Goal: Task Accomplishment & Management: Complete application form

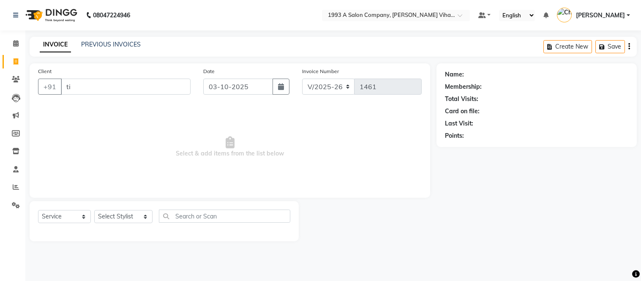
select select "4955"
select select "service"
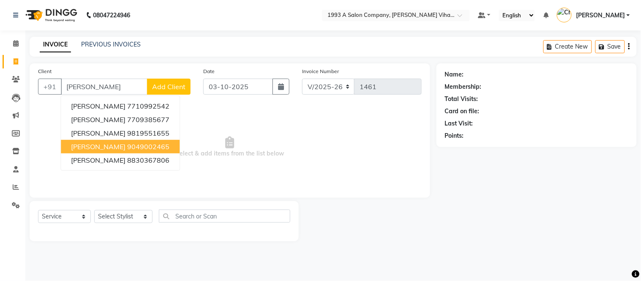
click at [94, 146] on span "tina Rattra" at bounding box center [98, 146] width 55 height 8
type input "9049002465"
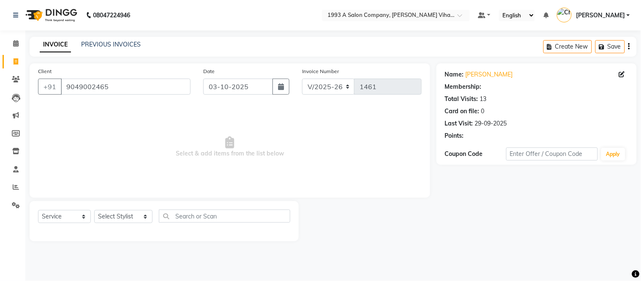
select select "1: Object"
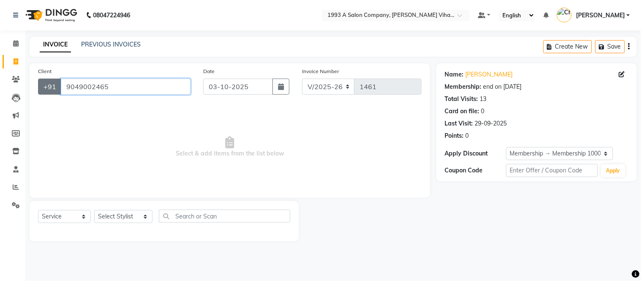
drag, startPoint x: 119, startPoint y: 89, endPoint x: 54, endPoint y: 92, distance: 65.5
click at [54, 92] on div "+91 9049002465" at bounding box center [114, 87] width 153 height 16
click at [144, 92] on div "Client +91 9049002465" at bounding box center [114, 84] width 165 height 35
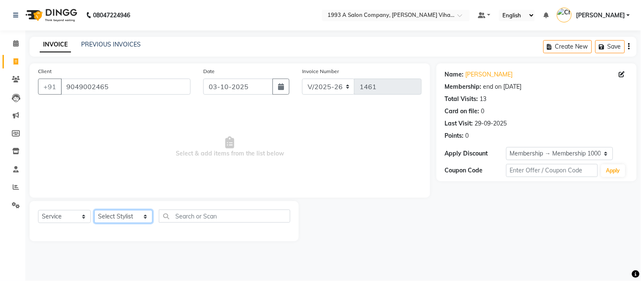
click at [111, 216] on select "Select Stylist Anuja Arpita Landge Bhakti Chetan Ambekar Krushna Mayur Shanti P…" at bounding box center [123, 216] width 58 height 13
select select "71067"
click at [94, 210] on select "Select Stylist Anuja Arpita Landge Bhakti Chetan Ambekar Krushna Mayur Shanti P…" at bounding box center [123, 216] width 58 height 13
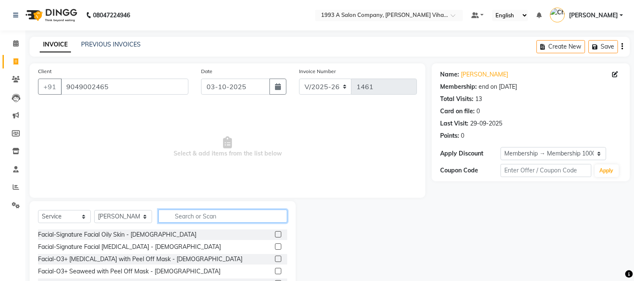
click at [196, 218] on input "text" at bounding box center [222, 216] width 129 height 13
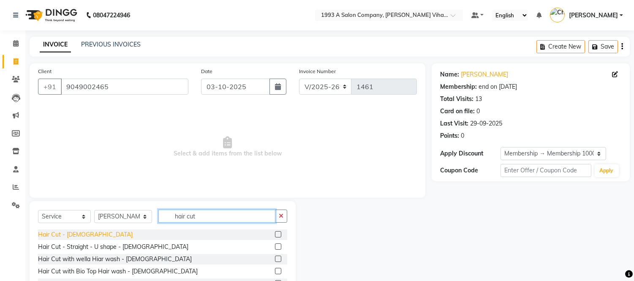
type input "hair cut"
click at [62, 234] on div "Hair Cut - Female" at bounding box center [85, 234] width 95 height 9
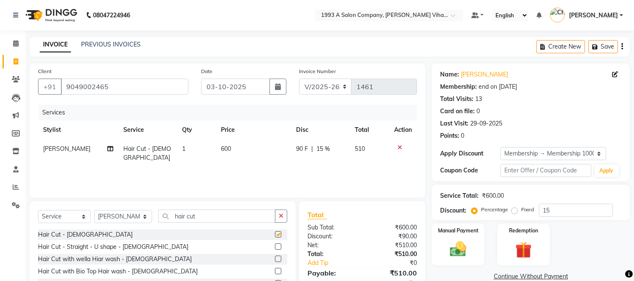
checkbox input "false"
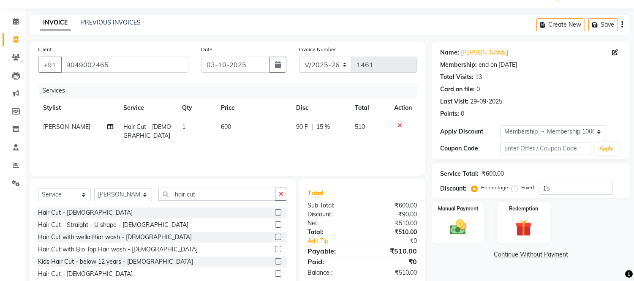
scroll to position [57, 0]
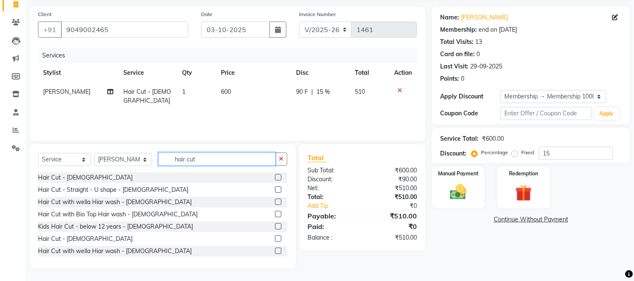
drag, startPoint x: 214, startPoint y: 157, endPoint x: 28, endPoint y: 156, distance: 185.9
click at [28, 156] on div "Select Service Product Membership Package Voucher Prepaid Gift Card Select Styl…" at bounding box center [159, 206] width 273 height 125
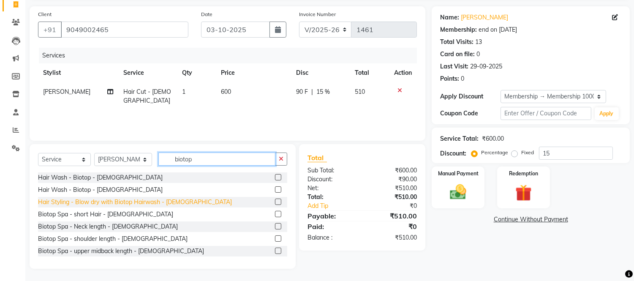
scroll to position [47, 0]
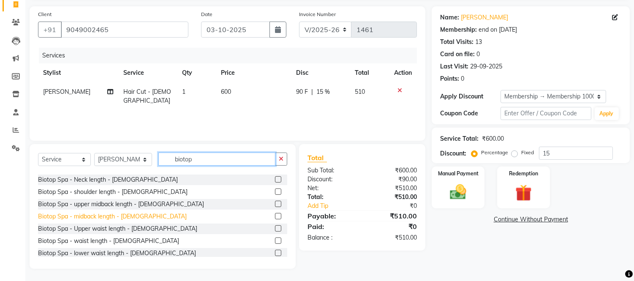
type input "biotop"
click at [112, 218] on div "Biotop Spa - midback length - Female" at bounding box center [112, 216] width 149 height 9
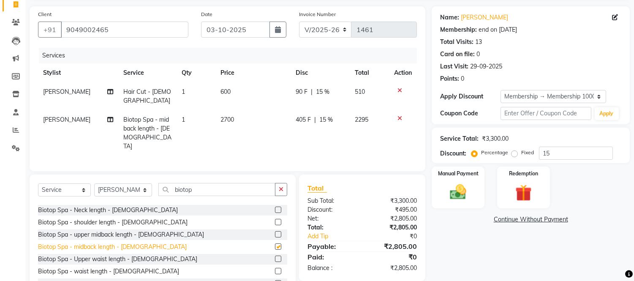
checkbox input "false"
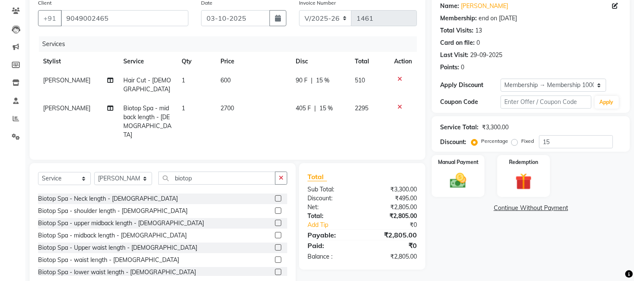
scroll to position [77, 0]
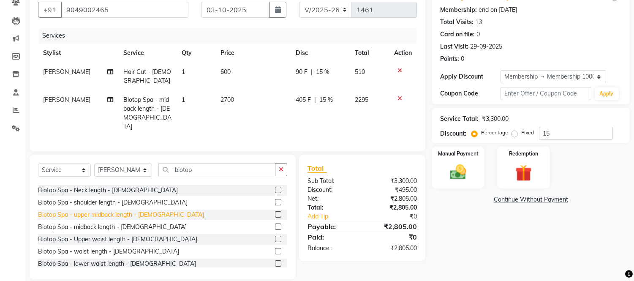
click at [135, 210] on div "Biotop Spa - upper midback length - Female" at bounding box center [121, 214] width 166 height 9
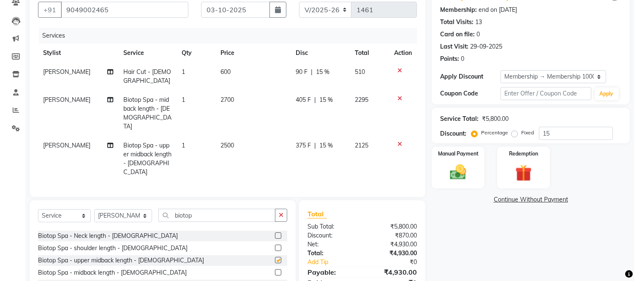
checkbox input "false"
click at [399, 96] on icon at bounding box center [400, 99] width 5 height 6
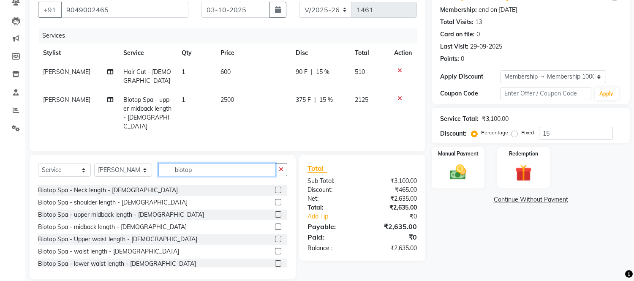
drag, startPoint x: 225, startPoint y: 154, endPoint x: 113, endPoint y: 164, distance: 112.4
click at [113, 164] on div "Select Service Product Membership Package Voucher Prepaid Gift Card Select Styl…" at bounding box center [162, 173] width 249 height 20
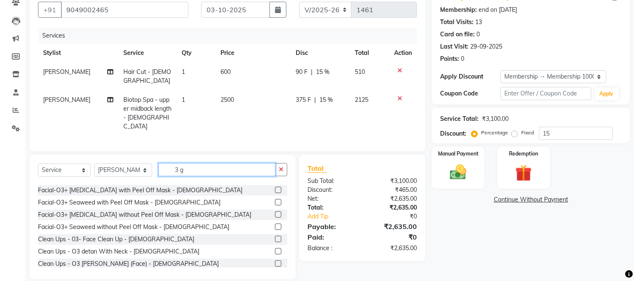
scroll to position [22, 0]
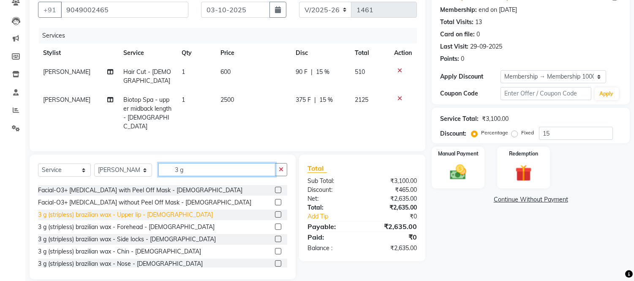
type input "3 g"
click at [163, 210] on div "3 g (stripless) brazilian wax - Upper lip - Female" at bounding box center [125, 214] width 175 height 9
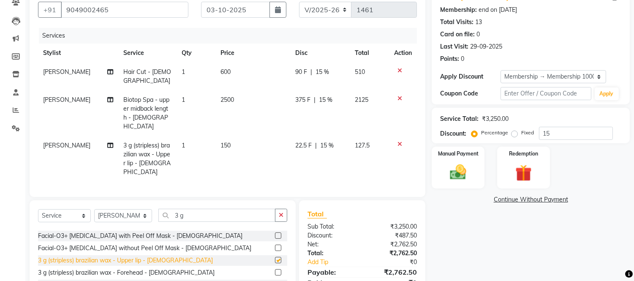
checkbox input "false"
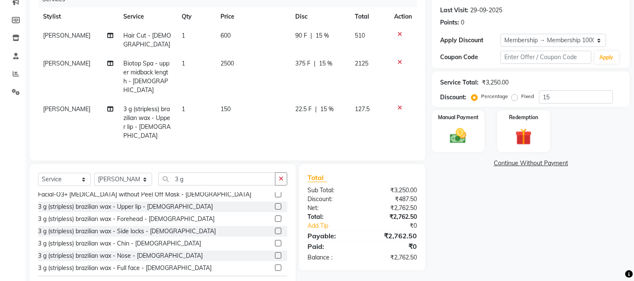
scroll to position [0, 0]
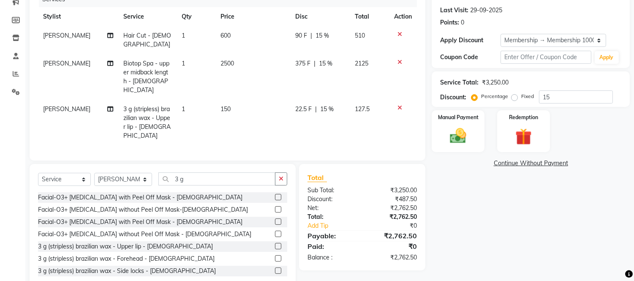
click at [182, 105] on span "1" at bounding box center [183, 109] width 3 height 8
select select "71067"
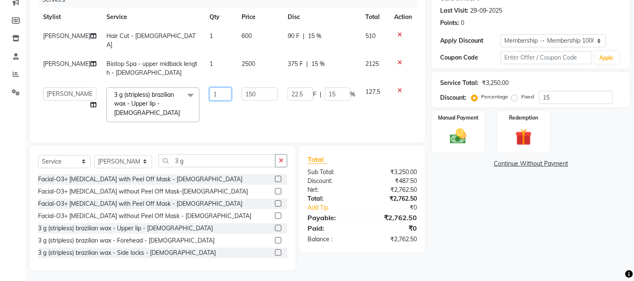
drag, startPoint x: 203, startPoint y: 88, endPoint x: 182, endPoint y: 88, distance: 21.6
click at [185, 88] on tr "Anuja Arpita Landge Bhakti Chetan Ambekar Krushna Mayur Shanti Palkonda Shweta …" at bounding box center [227, 104] width 379 height 45
type input "2"
drag, startPoint x: 221, startPoint y: 111, endPoint x: 216, endPoint y: 111, distance: 4.6
click at [216, 111] on tr "Anuja Arpita Landge Bhakti Chetan Ambekar Krushna Mayur Shanti Palkonda Shweta …" at bounding box center [227, 104] width 379 height 45
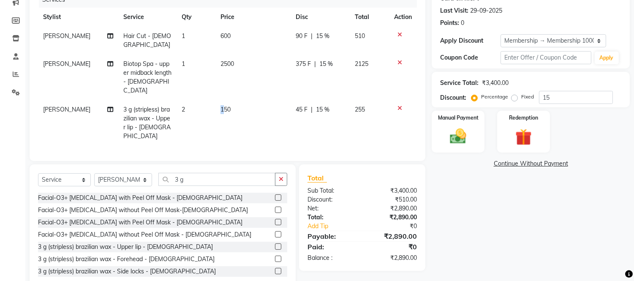
scroll to position [113, 0]
click at [132, 173] on select "Select Stylist Anuja Arpita Landge Bhakti Chetan Ambekar Krushna Mayur Shanti P…" at bounding box center [123, 179] width 58 height 13
select select "59137"
click at [94, 173] on select "Select Stylist Anuja Arpita Landge Bhakti Chetan Ambekar Krushna Mayur Shanti P…" at bounding box center [123, 179] width 58 height 13
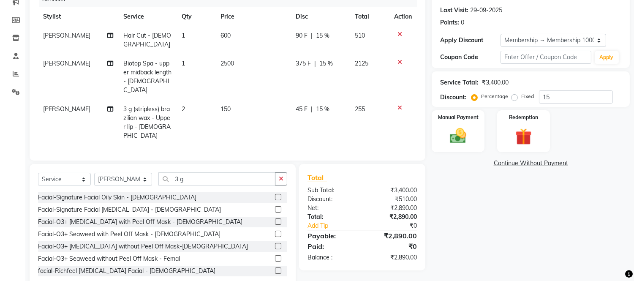
click at [49, 105] on span "[PERSON_NAME]" at bounding box center [66, 109] width 47 height 8
select select "71067"
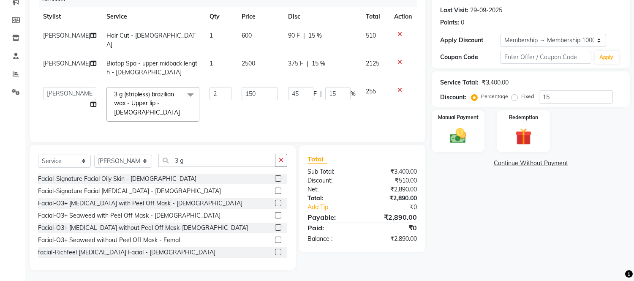
scroll to position [113, 0]
click at [61, 87] on select "Anuja Arpita Landge Bhakti Chetan Ambekar Krushna Mayur Shanti Palkonda Shweta …" at bounding box center [69, 93] width 53 height 13
select select "59137"
drag, startPoint x: 191, startPoint y: 158, endPoint x: 128, endPoint y: 166, distance: 63.5
click at [128, 166] on div "Select Service Product Membership Package Voucher Prepaid Gift Card Select Styl…" at bounding box center [162, 164] width 249 height 20
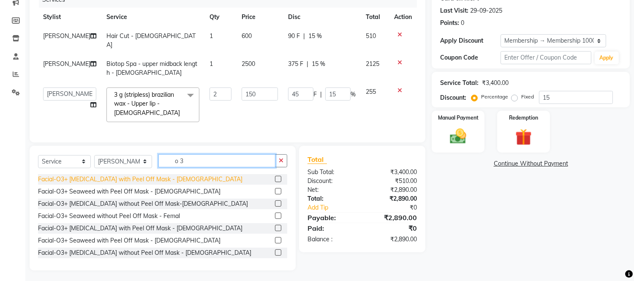
type input "o 3"
click at [125, 176] on div "Facial-O3+ Whitening with Peel Off Mask - Female" at bounding box center [140, 179] width 205 height 9
checkbox input "false"
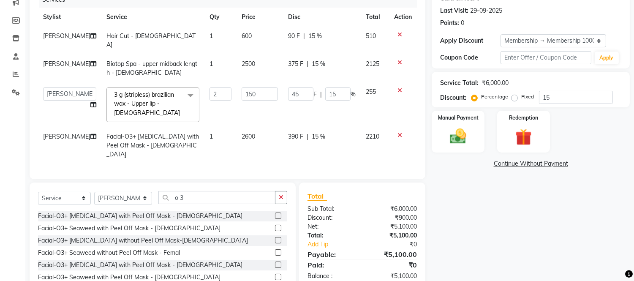
scroll to position [141, 0]
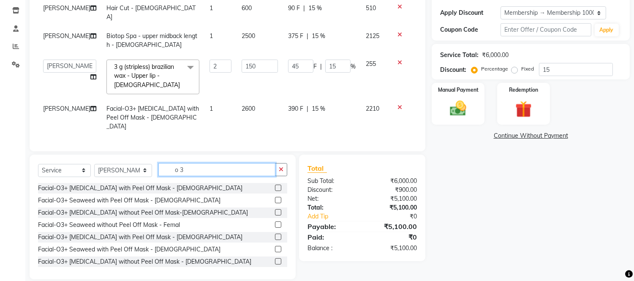
drag, startPoint x: 187, startPoint y: 154, endPoint x: 85, endPoint y: 166, distance: 102.5
click at [120, 163] on div "Select Service Product Membership Package Voucher Prepaid Gift Card Select Styl…" at bounding box center [162, 173] width 249 height 20
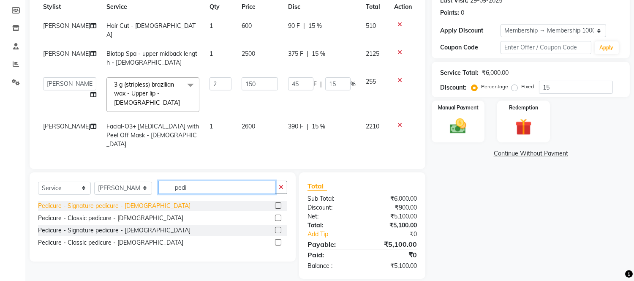
type input "pedi"
click at [124, 202] on div "Pedicure - Signature pedicure - Female" at bounding box center [114, 206] width 153 height 9
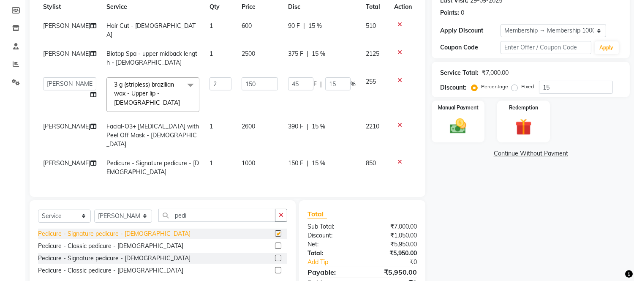
checkbox input "false"
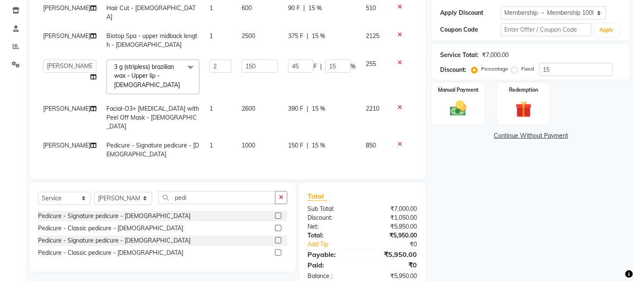
scroll to position [150, 0]
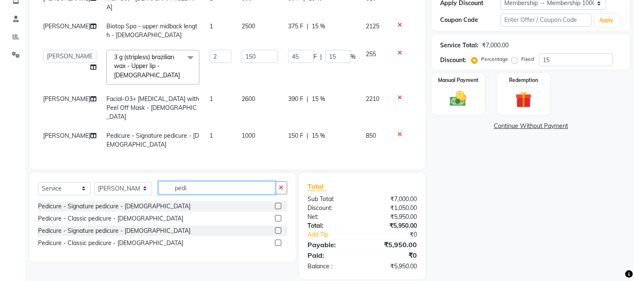
drag, startPoint x: 187, startPoint y: 182, endPoint x: 83, endPoint y: 181, distance: 104.0
click at [83, 181] on div "Select Service Product Membership Package Voucher Prepaid Gift Card Select Styl…" at bounding box center [162, 191] width 249 height 20
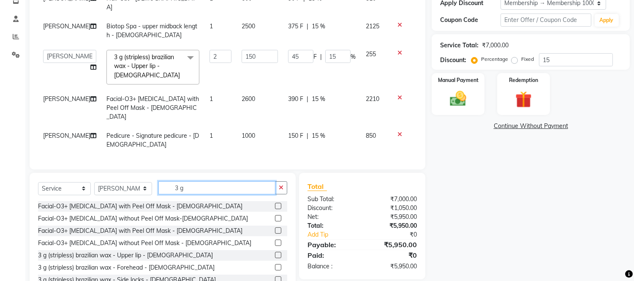
scroll to position [47, 0]
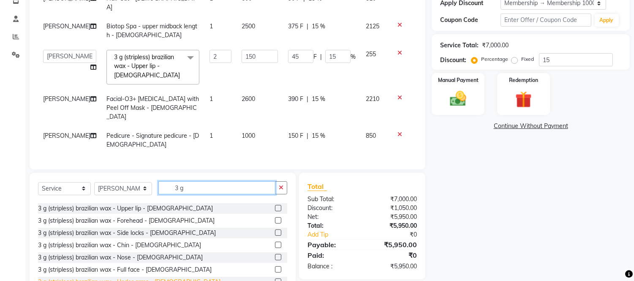
type input "3 g"
click at [144, 278] on div "3 g (stripless) brazilian wax - Under arms - Female" at bounding box center [129, 282] width 183 height 9
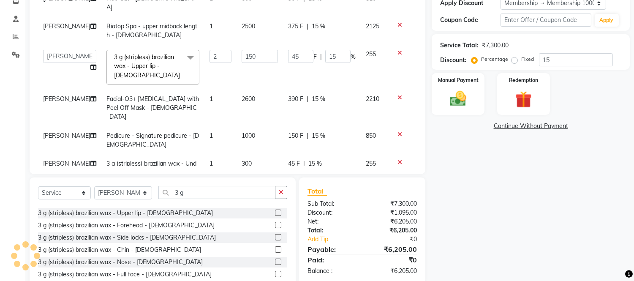
checkbox input "false"
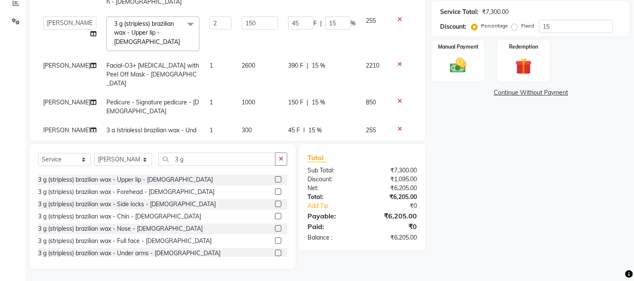
scroll to position [13, 0]
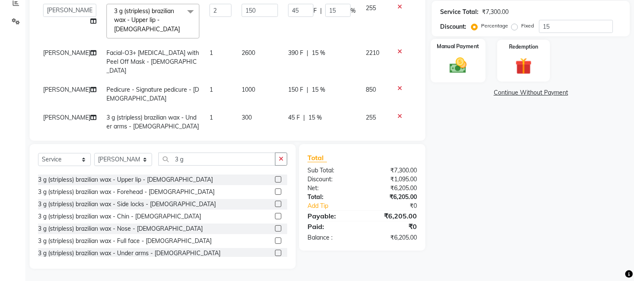
click at [464, 69] on img at bounding box center [459, 66] width 28 height 20
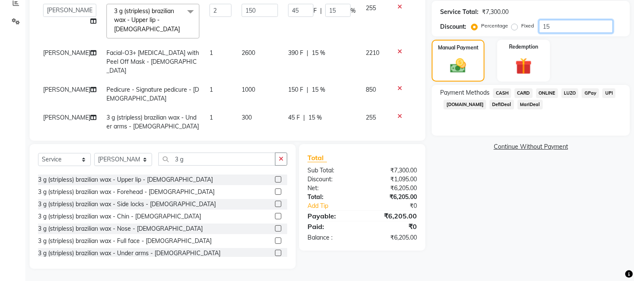
drag, startPoint x: 554, startPoint y: 24, endPoint x: 484, endPoint y: 30, distance: 70.8
click at [484, 30] on div "Percentage Fixed 15" at bounding box center [543, 26] width 140 height 13
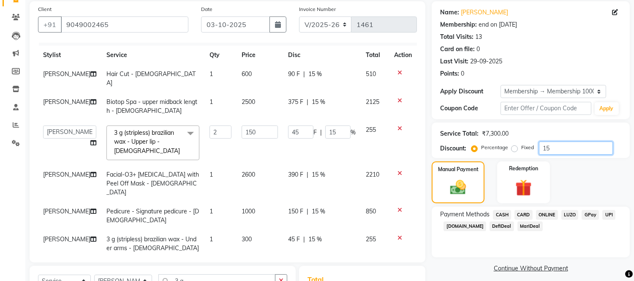
scroll to position [43, 0]
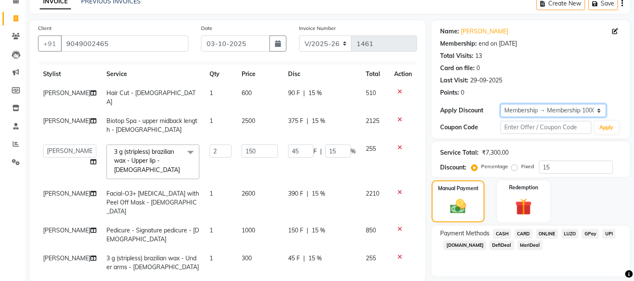
click at [539, 107] on select "Select Membership → Membership 1000" at bounding box center [554, 110] width 106 height 13
select select "0:"
click at [501, 104] on select "Select Membership → Membership 1000" at bounding box center [554, 110] width 106 height 13
type input "0"
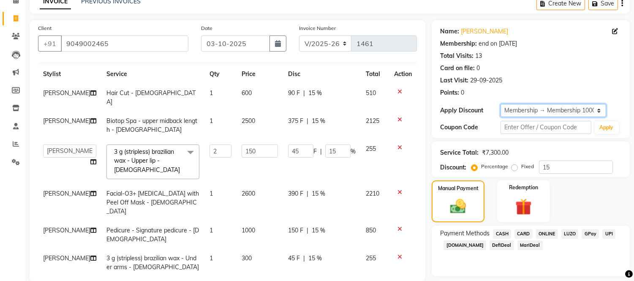
type input "0"
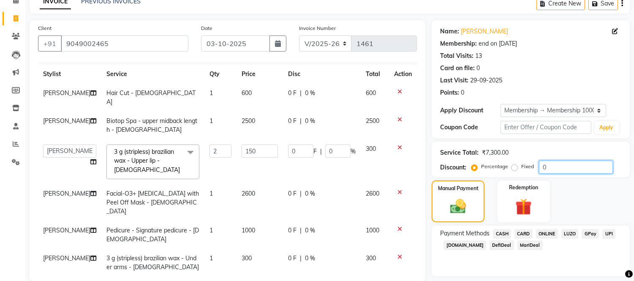
drag, startPoint x: 557, startPoint y: 171, endPoint x: 472, endPoint y: 175, distance: 85.4
click at [496, 172] on div "Percentage Fixed 0" at bounding box center [543, 167] width 140 height 13
type input "5"
type input "15"
type input "5"
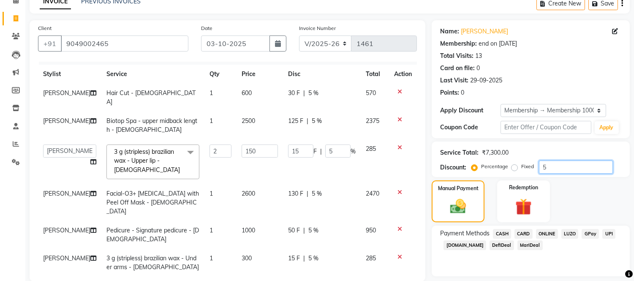
type input "50"
type input "150"
type input "50"
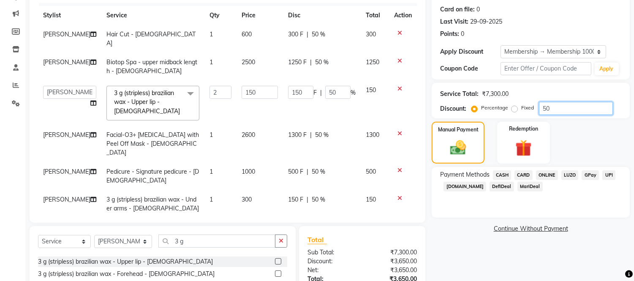
scroll to position [184, 0]
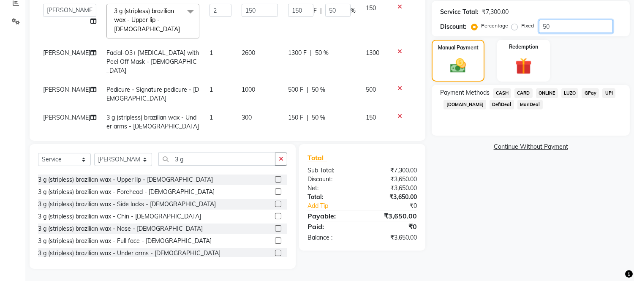
type input "50"
click at [457, 208] on div "Name: Tina Rattra Membership: end on 17-03-2026 Total Visits: 13 Card on file: …" at bounding box center [534, 74] width 205 height 389
click at [545, 88] on span "ONLINE" at bounding box center [547, 93] width 22 height 10
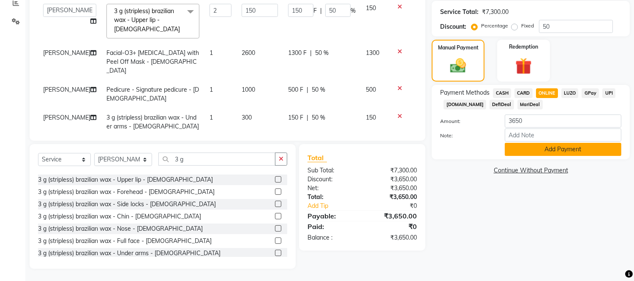
click at [542, 150] on button "Add Payment" at bounding box center [563, 149] width 117 height 13
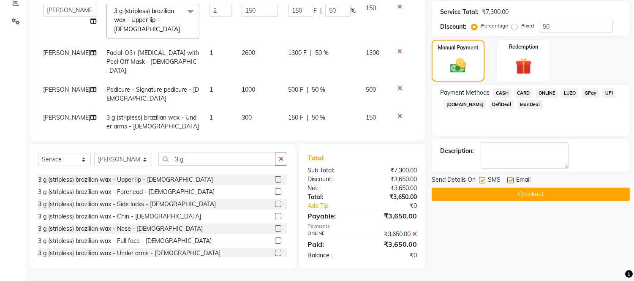
click at [529, 193] on button "Checkout" at bounding box center [531, 194] width 198 height 13
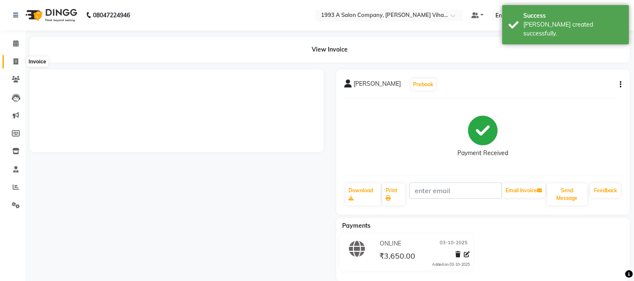
click at [14, 60] on icon at bounding box center [16, 61] width 5 height 6
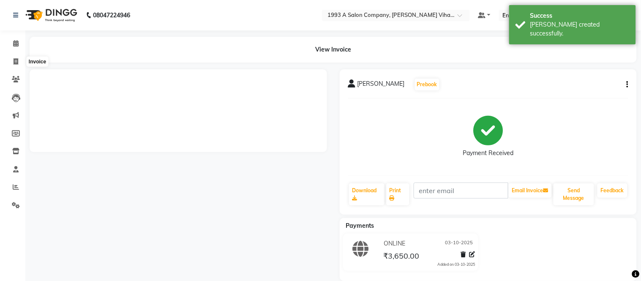
select select "4955"
select select "service"
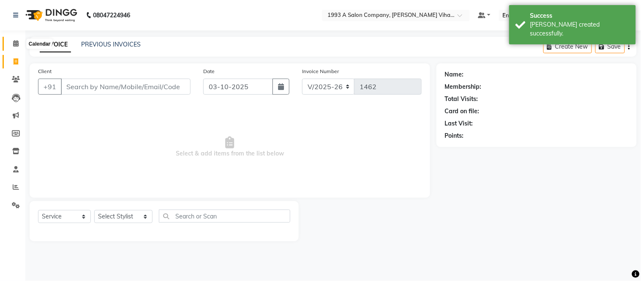
click at [16, 40] on icon at bounding box center [15, 43] width 5 height 6
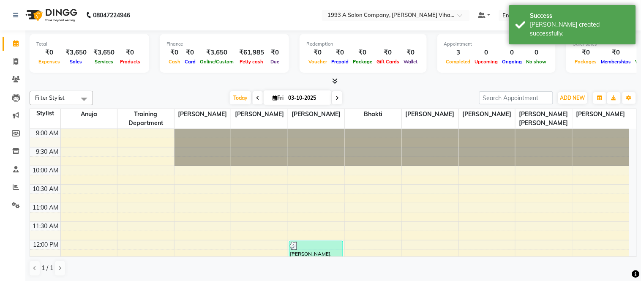
click at [336, 81] on icon at bounding box center [334, 81] width 5 height 6
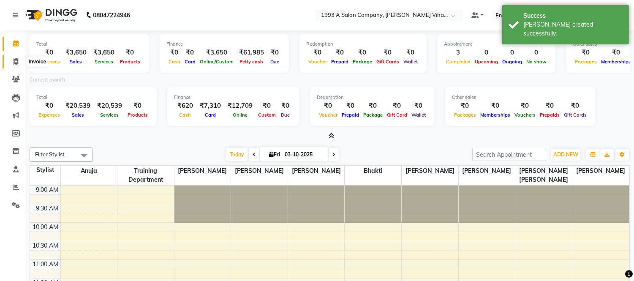
click at [16, 57] on span at bounding box center [15, 62] width 15 height 10
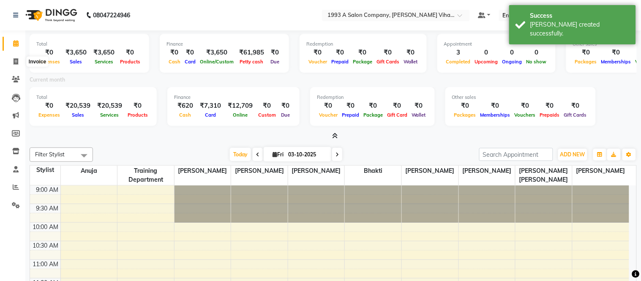
select select "4955"
select select "service"
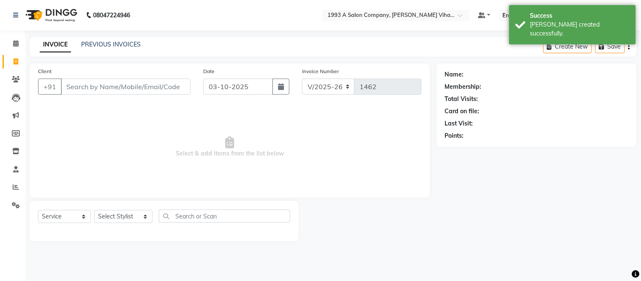
click at [100, 83] on input "Client" at bounding box center [126, 87] width 130 height 16
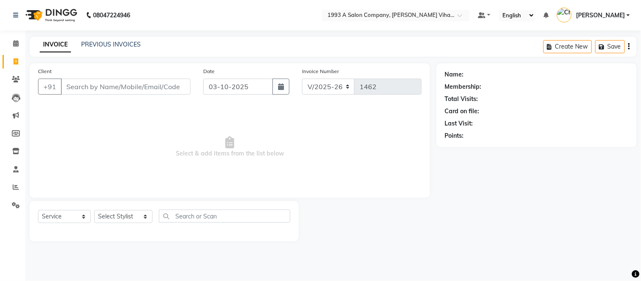
click at [107, 85] on input "Client" at bounding box center [126, 87] width 130 height 16
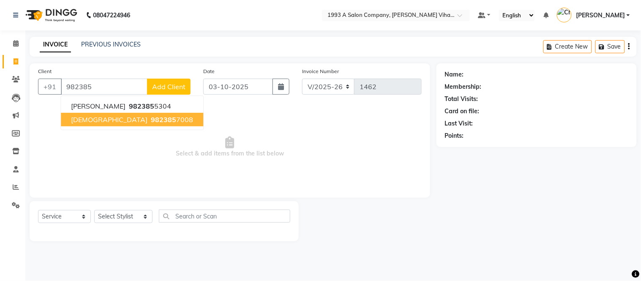
click at [149, 123] on ngb-highlight "982385 7008" at bounding box center [171, 119] width 44 height 8
type input "9823857008"
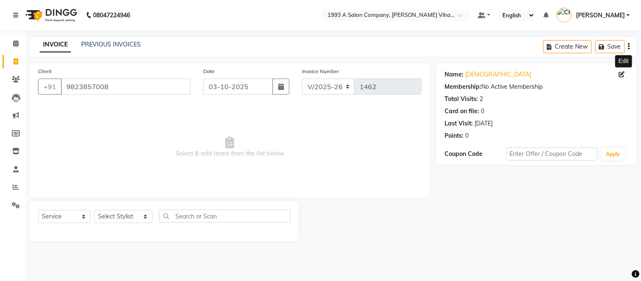
click at [624, 74] on icon at bounding box center [622, 74] width 6 height 6
select select "22"
select select "male"
select select
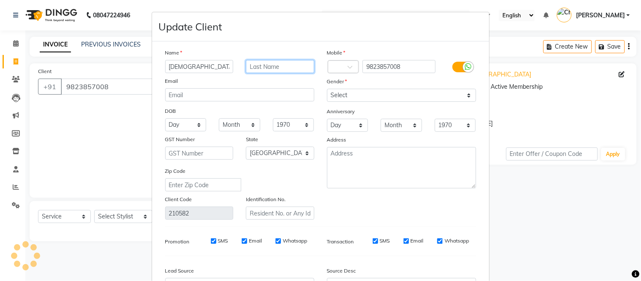
click at [269, 67] on input "text" at bounding box center [280, 66] width 68 height 13
type input "Borate"
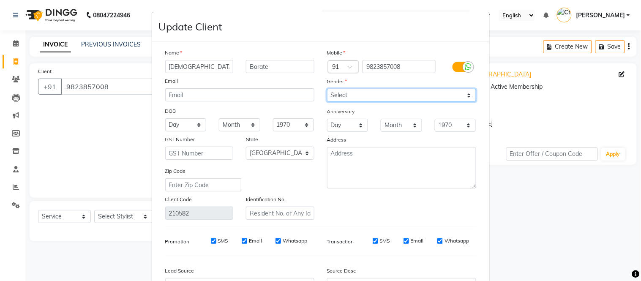
drag, startPoint x: 428, startPoint y: 90, endPoint x: 421, endPoint y: 100, distance: 12.4
click at [428, 90] on select "Select Male Female Other Prefer Not To Say" at bounding box center [401, 95] width 149 height 13
click at [327, 89] on select "Select Male Female Other Prefer Not To Say" at bounding box center [401, 95] width 149 height 13
click at [396, 100] on select "Select Male Female Other Prefer Not To Say" at bounding box center [401, 95] width 149 height 13
select select "female"
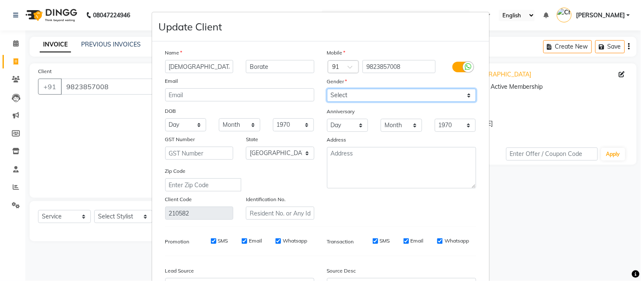
click at [327, 89] on select "Select Male Female Other Prefer Not To Say" at bounding box center [401, 95] width 149 height 13
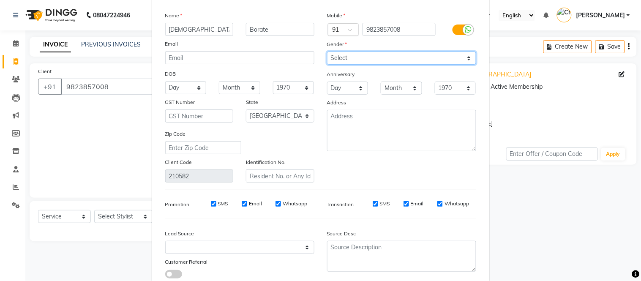
scroll to position [95, 0]
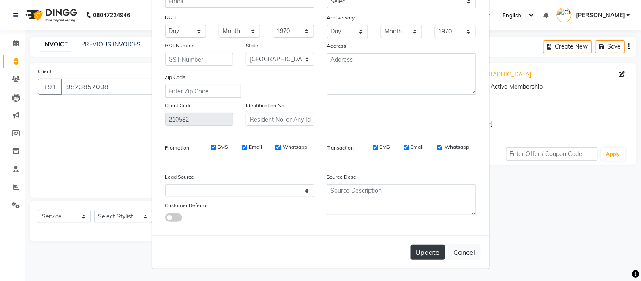
click at [415, 252] on button "Update" at bounding box center [428, 252] width 34 height 15
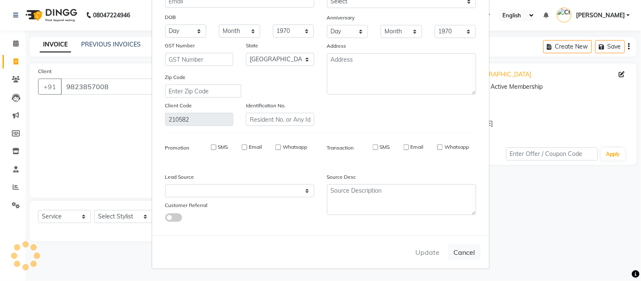
select select
select select "null"
select select
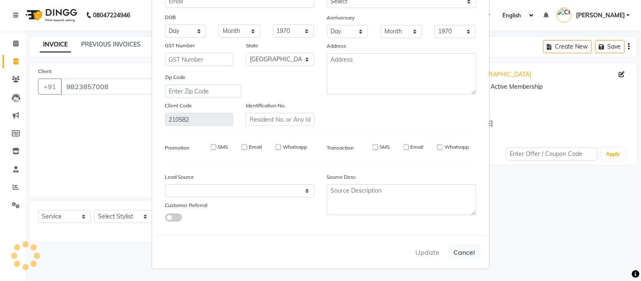
select select
checkbox input "false"
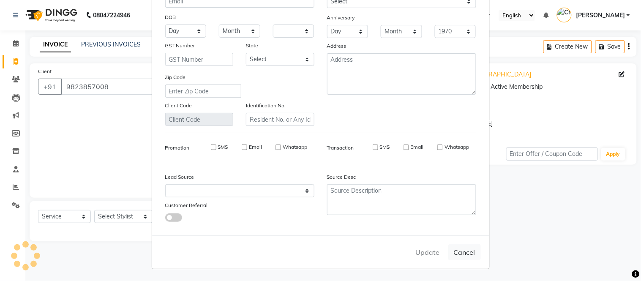
checkbox input "false"
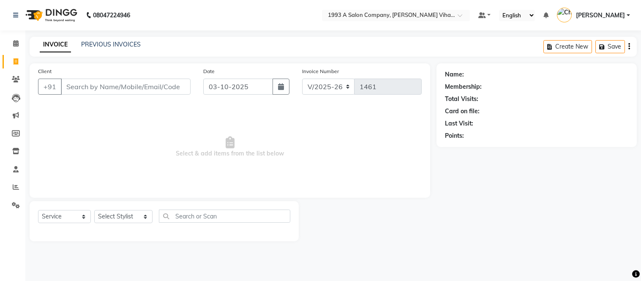
select select "4955"
select select "service"
click at [90, 85] on input "Client" at bounding box center [126, 87] width 130 height 16
click at [126, 81] on input "Client" at bounding box center [126, 87] width 130 height 16
